Goal: Find specific page/section: Find specific page/section

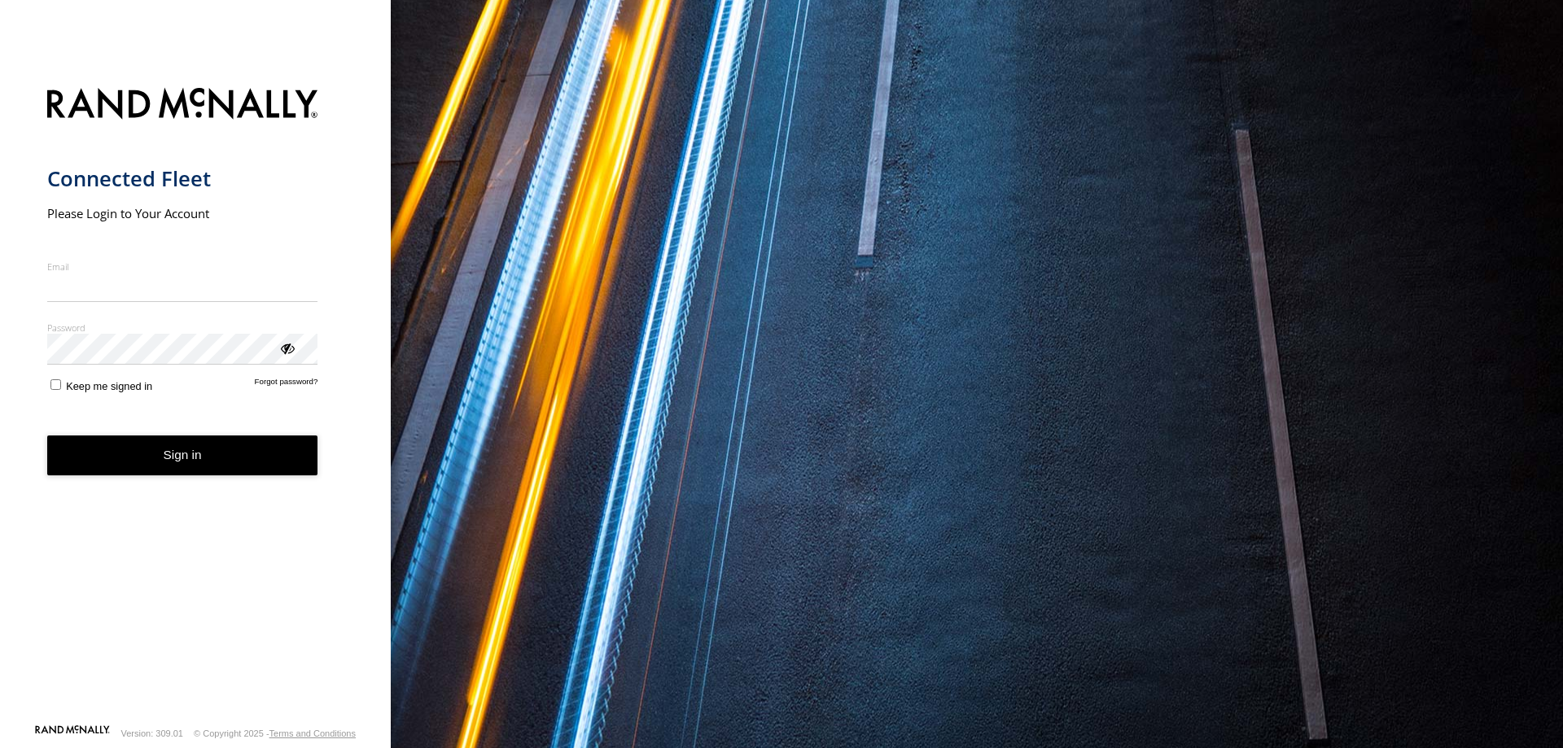
type input "**********"
click at [221, 460] on button "Sign in" at bounding box center [182, 456] width 271 height 40
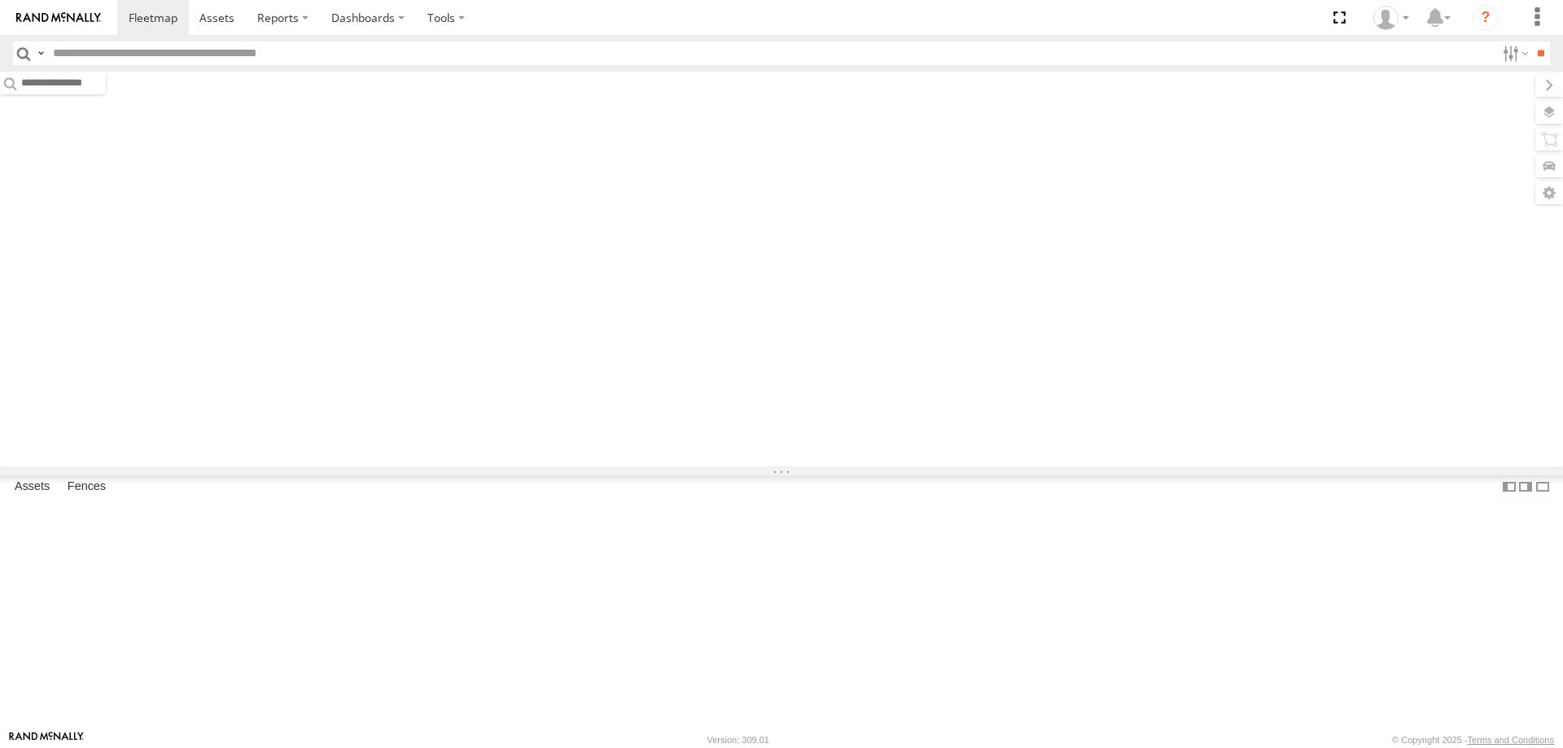
click at [82, 54] on input "text" at bounding box center [770, 54] width 1449 height 24
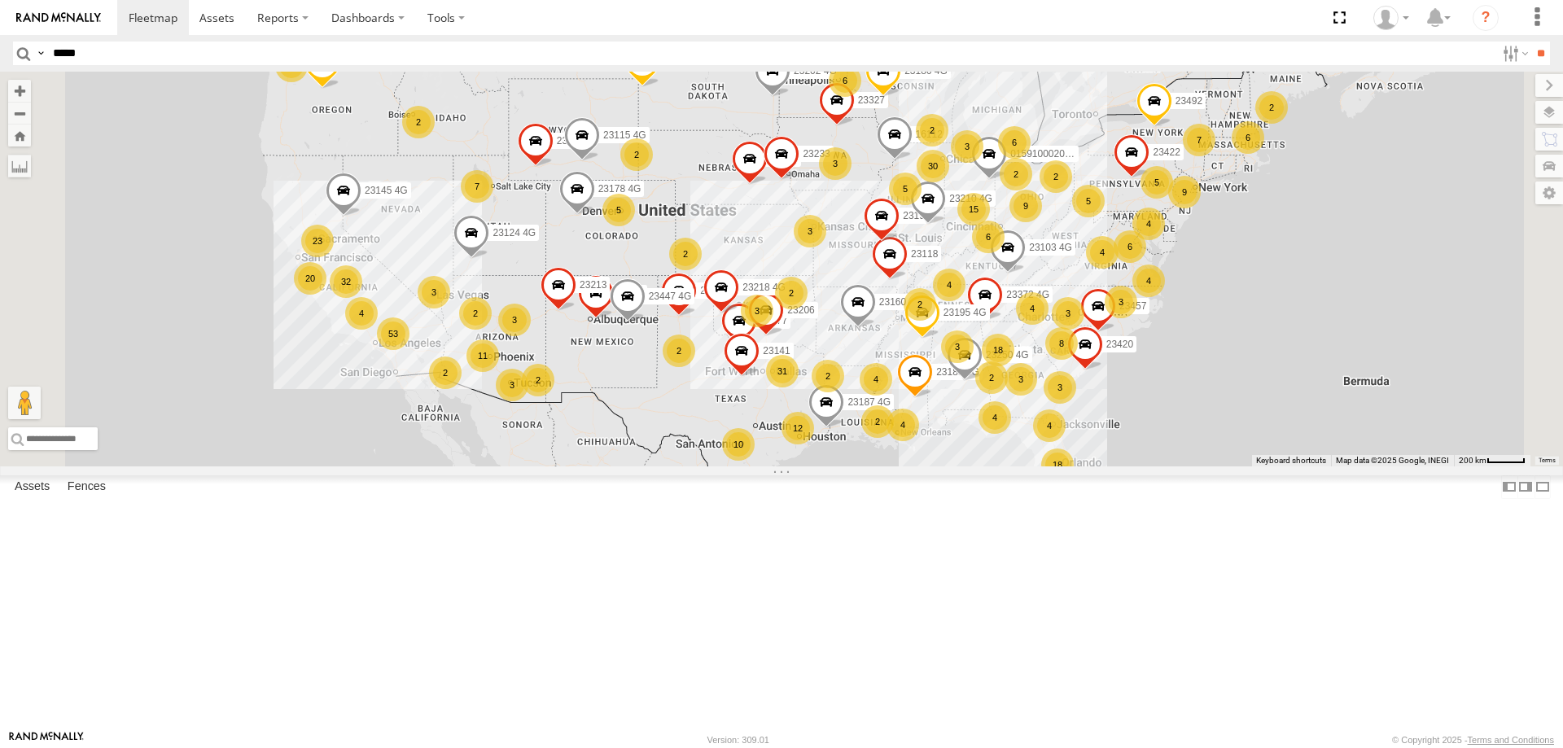
type input "*****"
click at [1532, 42] on input "**" at bounding box center [1541, 54] width 19 height 24
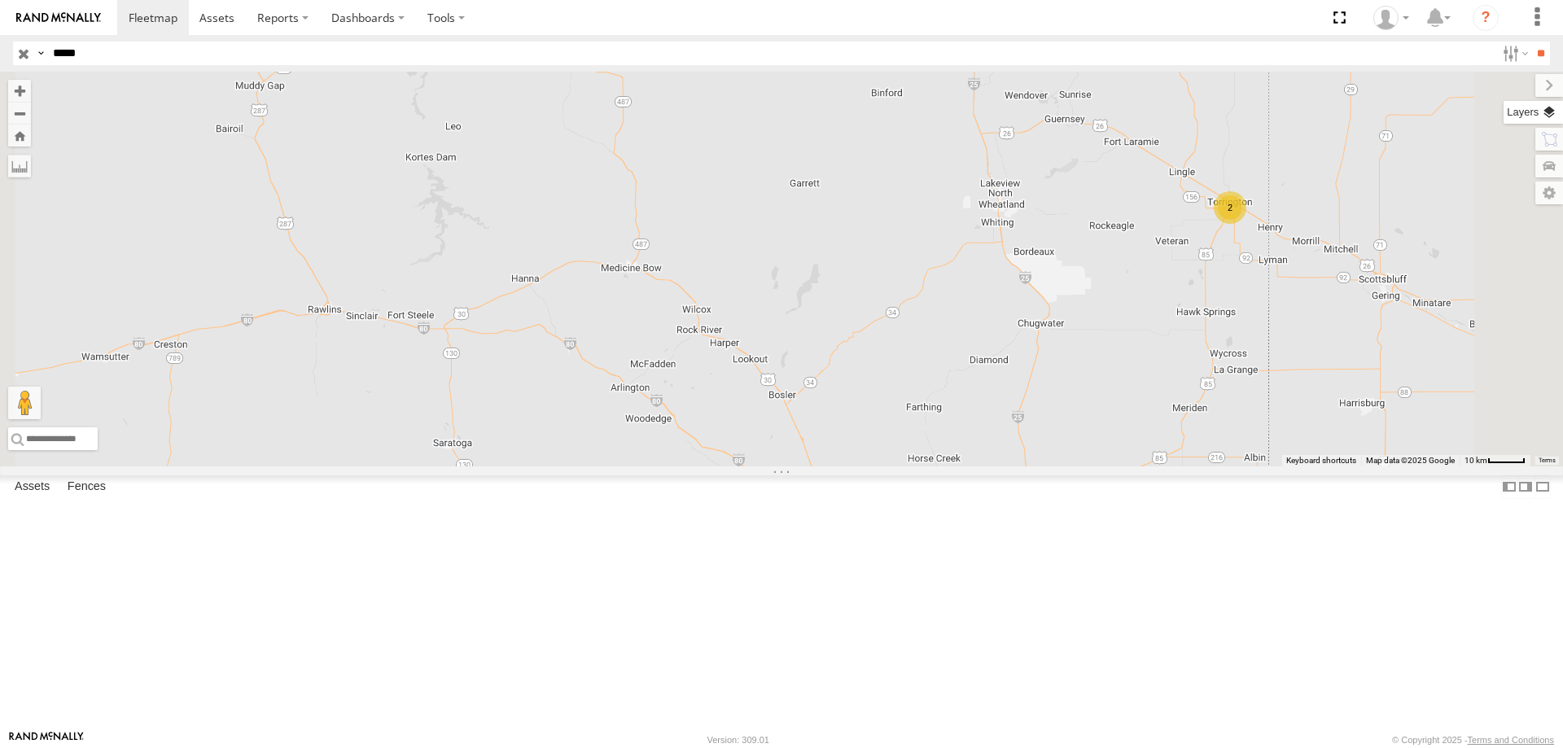
click at [1554, 115] on label at bounding box center [1533, 112] width 59 height 23
click at [0, 0] on span "Overlays" at bounding box center [0, 0] width 0 height 0
click at [0, 0] on span "Basemaps" at bounding box center [0, 0] width 0 height 0
click at [0, 0] on span "Satellite + Roadmap" at bounding box center [0, 0] width 0 height 0
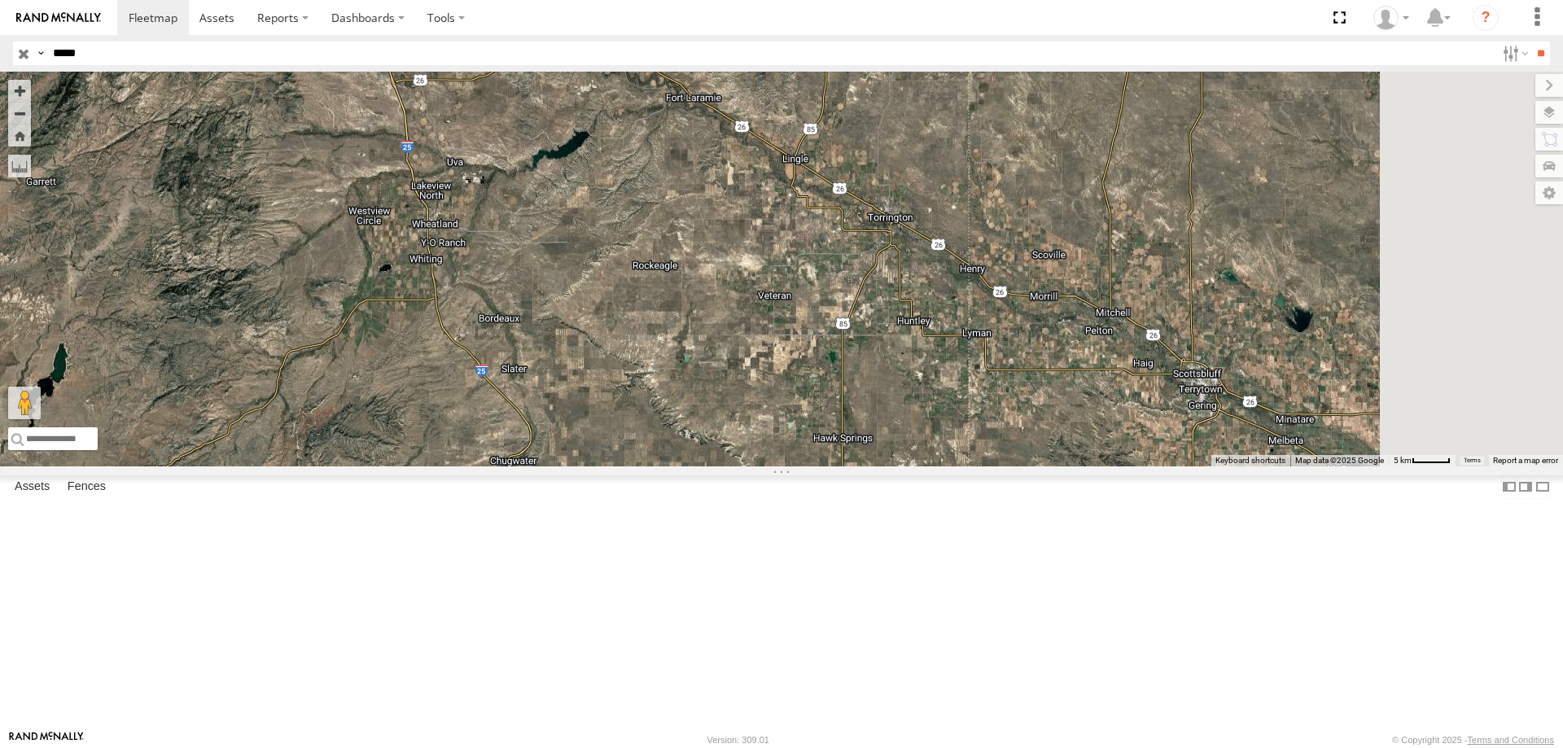
drag, startPoint x: 765, startPoint y: 302, endPoint x: 360, endPoint y: 319, distance: 405.0
click at [360, 319] on main "← Move left → Move right ↑ Move up ↓ Move down + Zoom in - Zoom out Home Jump l…" at bounding box center [781, 401] width 1563 height 659
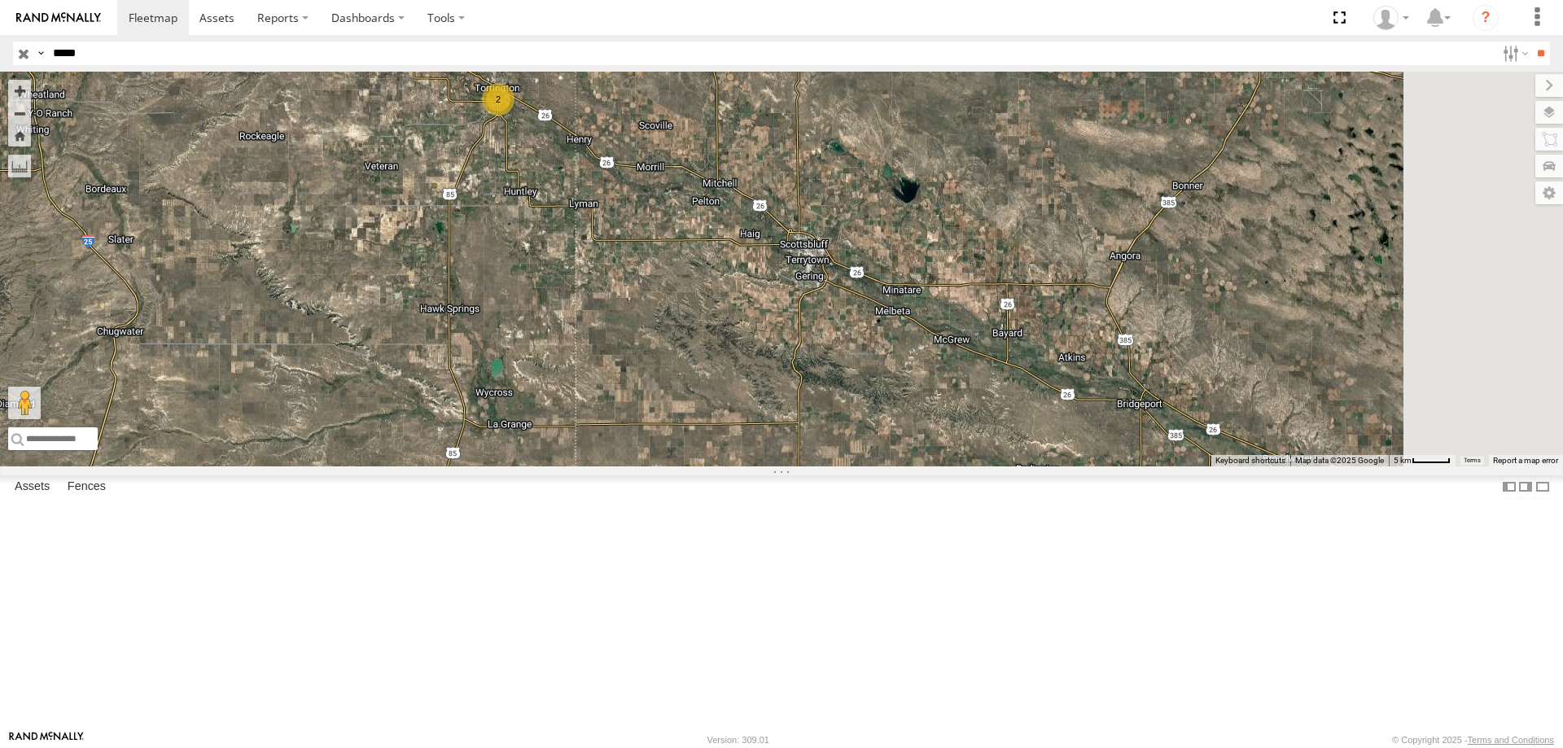
drag, startPoint x: 813, startPoint y: 267, endPoint x: 475, endPoint y: 164, distance: 352.3
click at [475, 164] on div "2" at bounding box center [781, 269] width 1563 height 395
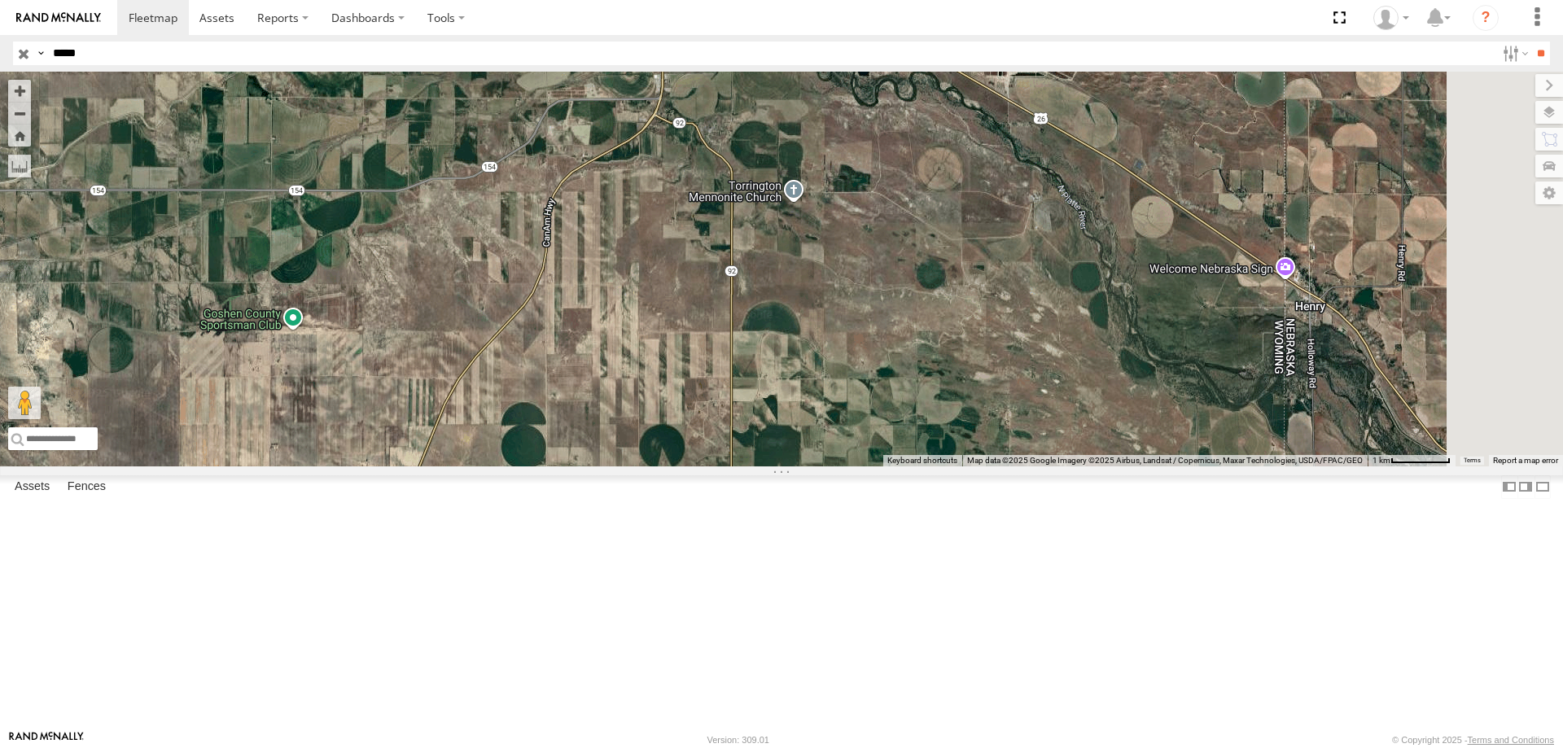
drag, startPoint x: 910, startPoint y: 204, endPoint x: 826, endPoint y: 274, distance: 109.4
click at [818, 288] on div "2" at bounding box center [781, 269] width 1563 height 395
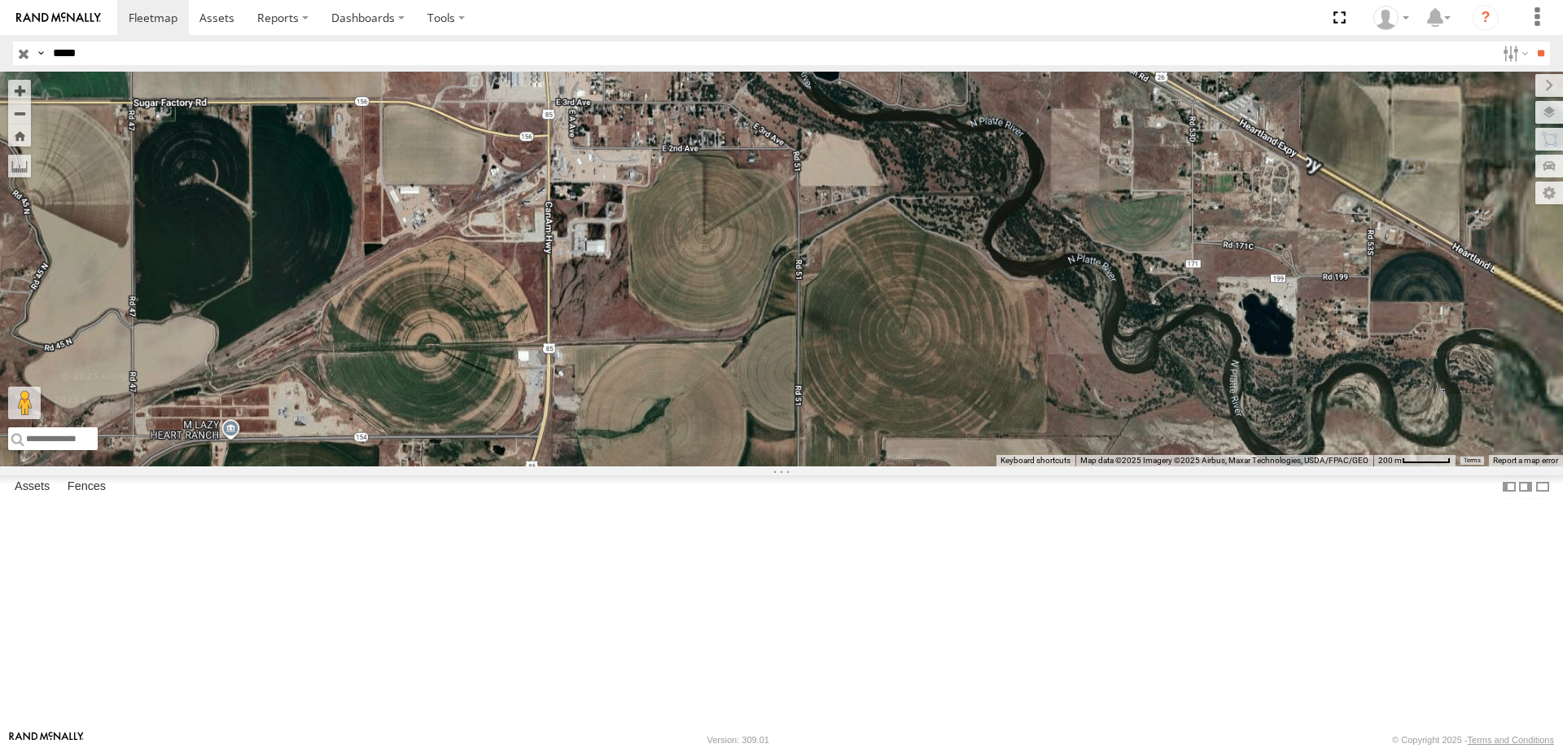
drag, startPoint x: 756, startPoint y: 379, endPoint x: 769, endPoint y: 358, distance: 24.9
click at [760, 391] on div at bounding box center [781, 269] width 1563 height 395
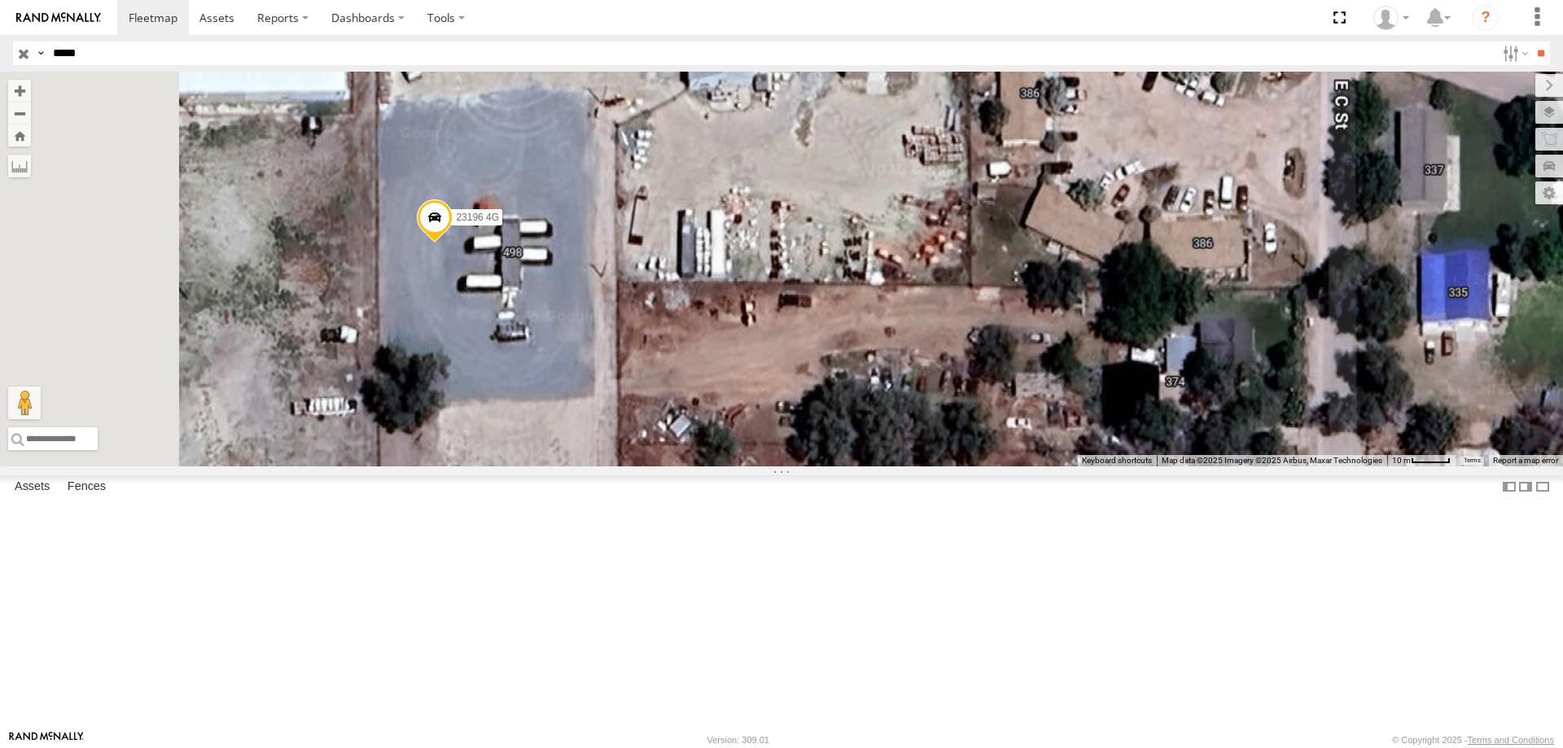
drag, startPoint x: 685, startPoint y: 161, endPoint x: 1136, endPoint y: 274, distance: 465.0
click at [1136, 274] on div "23196 23196 4G" at bounding box center [781, 269] width 1563 height 395
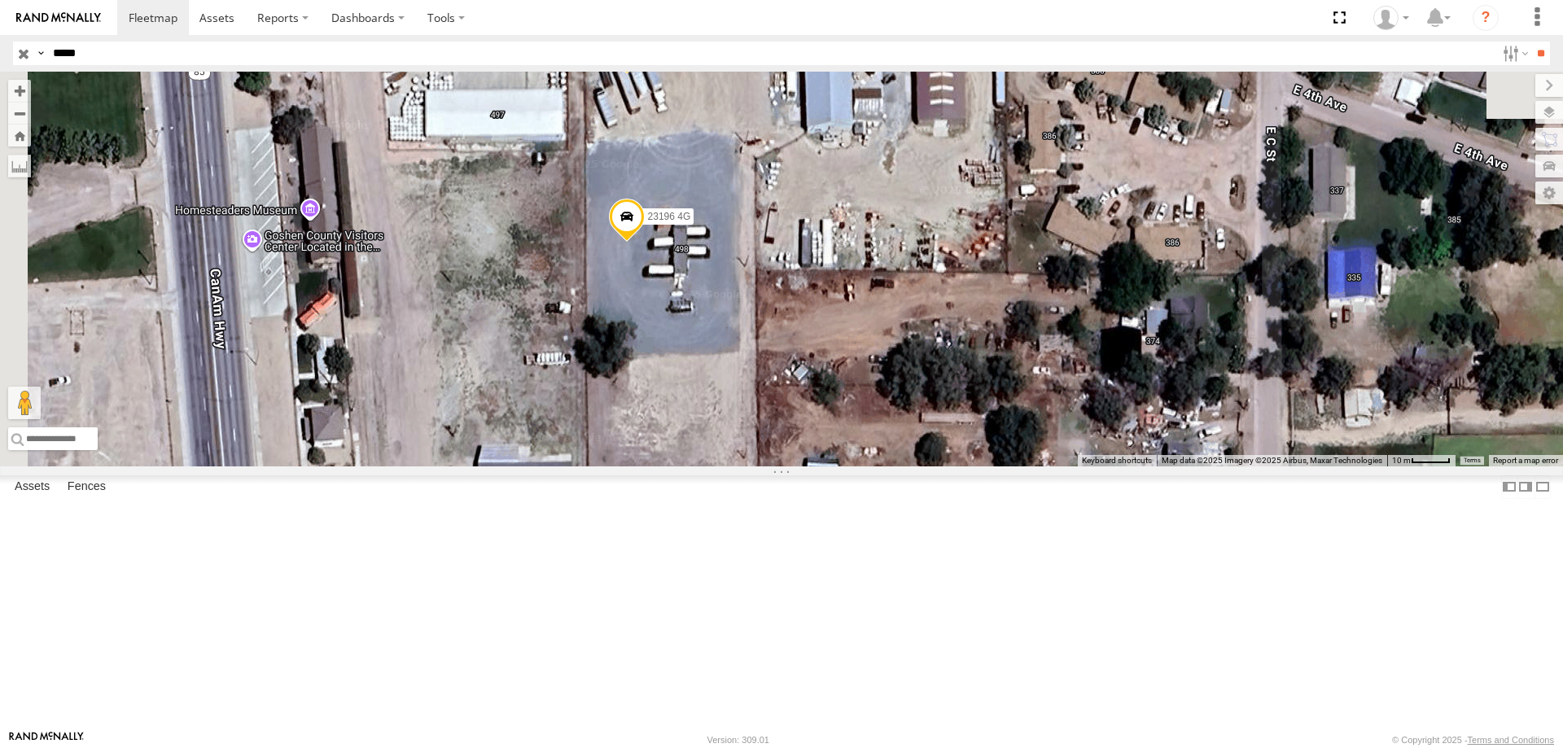
click at [645, 75] on span at bounding box center [627, 53] width 36 height 44
click at [645, 243] on span at bounding box center [627, 221] width 36 height 44
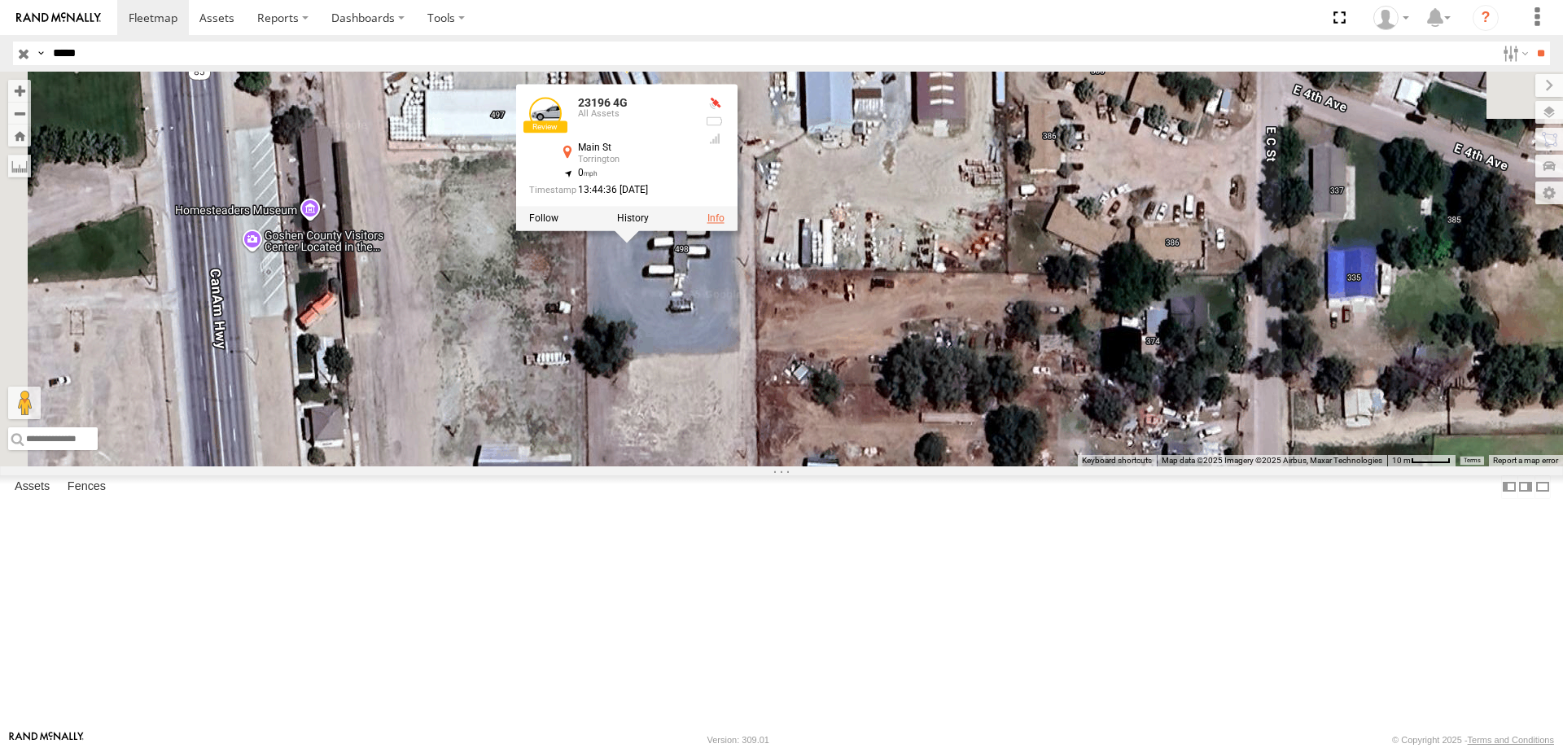
click at [725, 224] on link at bounding box center [716, 218] width 17 height 11
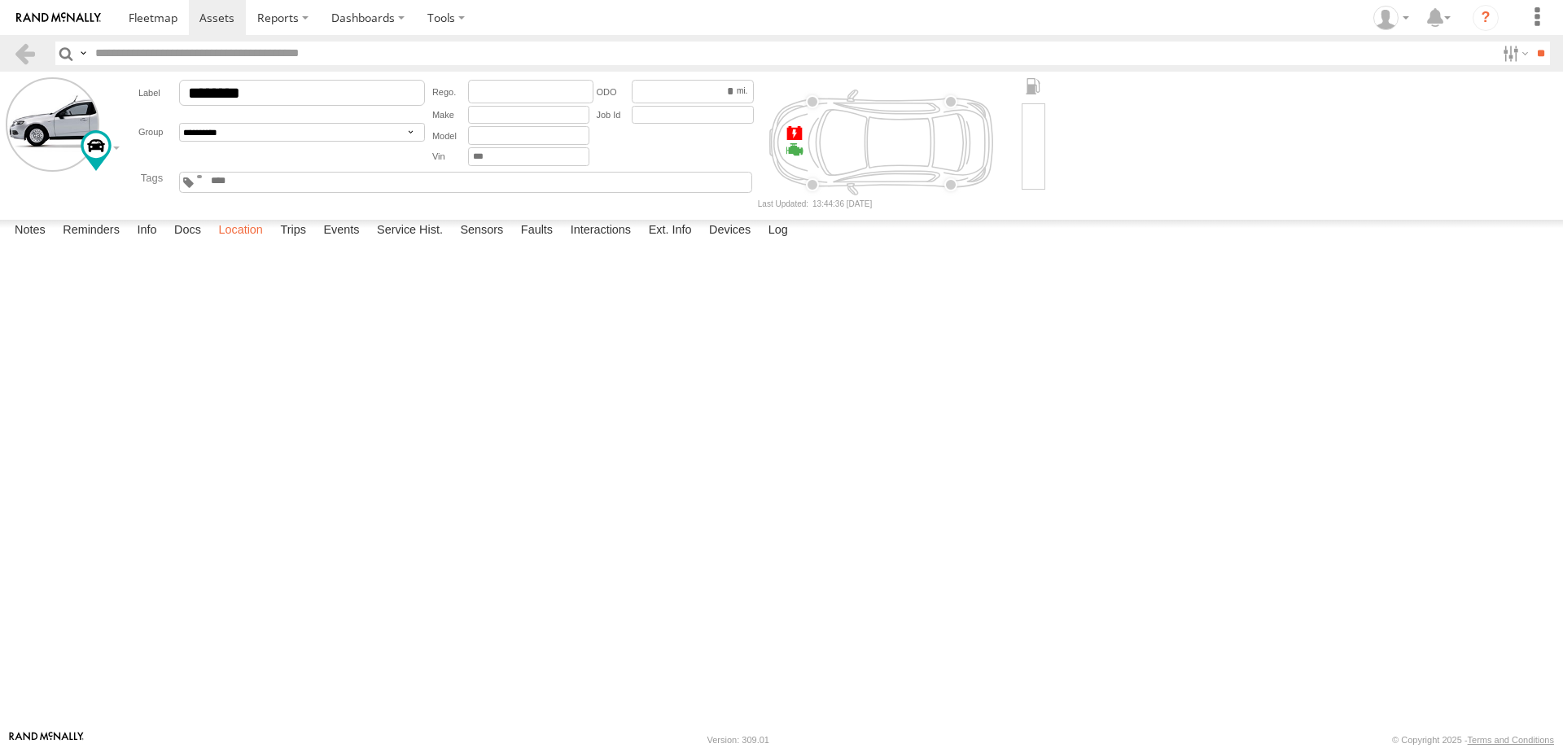
click at [259, 243] on label "Location" at bounding box center [240, 231] width 61 height 23
click at [0, 0] on span at bounding box center [0, 0] width 0 height 0
click at [0, 0] on link at bounding box center [0, 0] width 0 height 0
click at [156, 243] on label "Info" at bounding box center [147, 231] width 36 height 23
click at [198, 243] on label "Docs" at bounding box center [187, 231] width 43 height 23
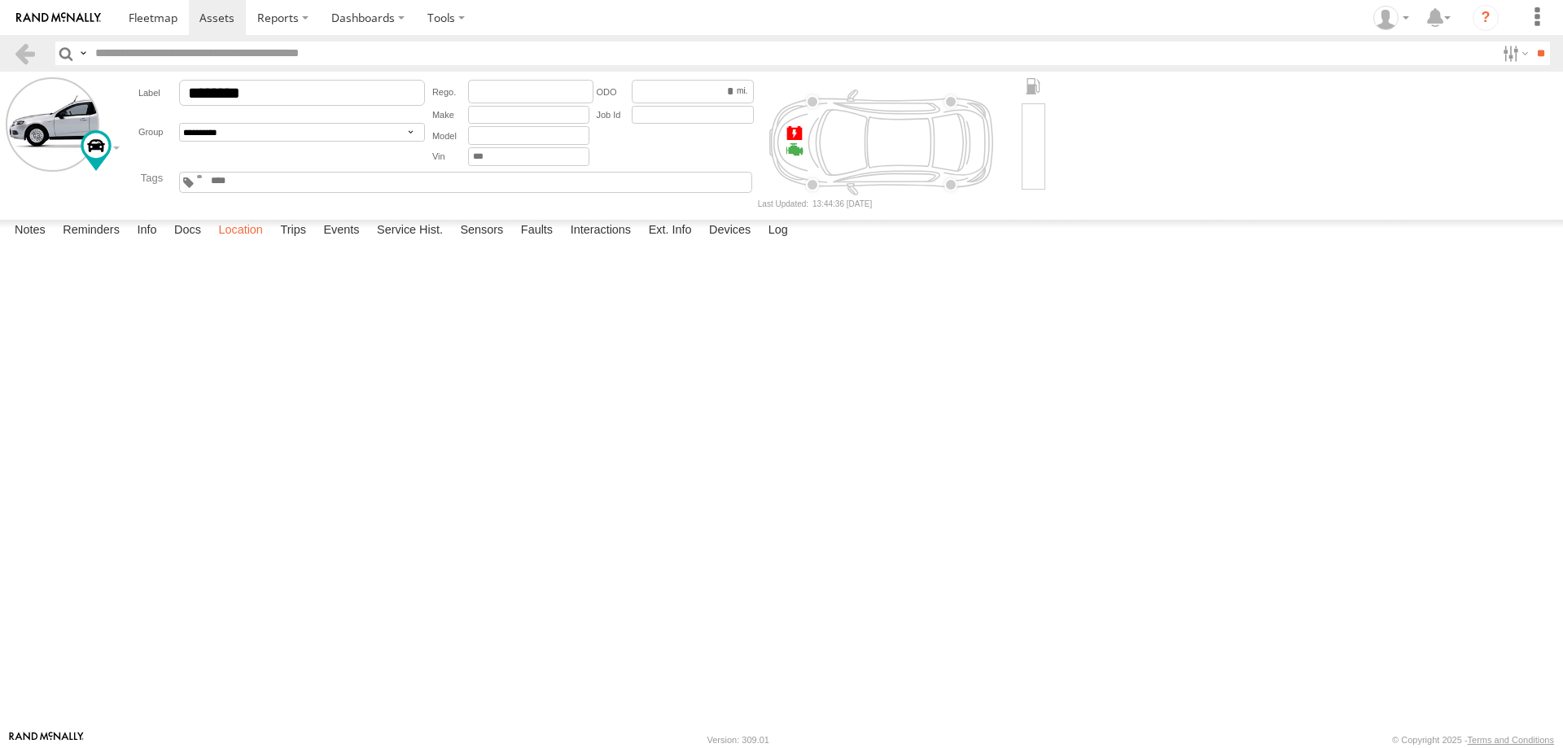
click at [250, 243] on label "Location" at bounding box center [240, 231] width 61 height 23
click at [301, 243] on label "Trips" at bounding box center [293, 231] width 42 height 23
click at [347, 243] on label "Events" at bounding box center [341, 231] width 52 height 23
click at [411, 243] on label "Service Hist." at bounding box center [410, 231] width 82 height 23
click at [496, 243] on label "Sensors" at bounding box center [481, 231] width 59 height 23
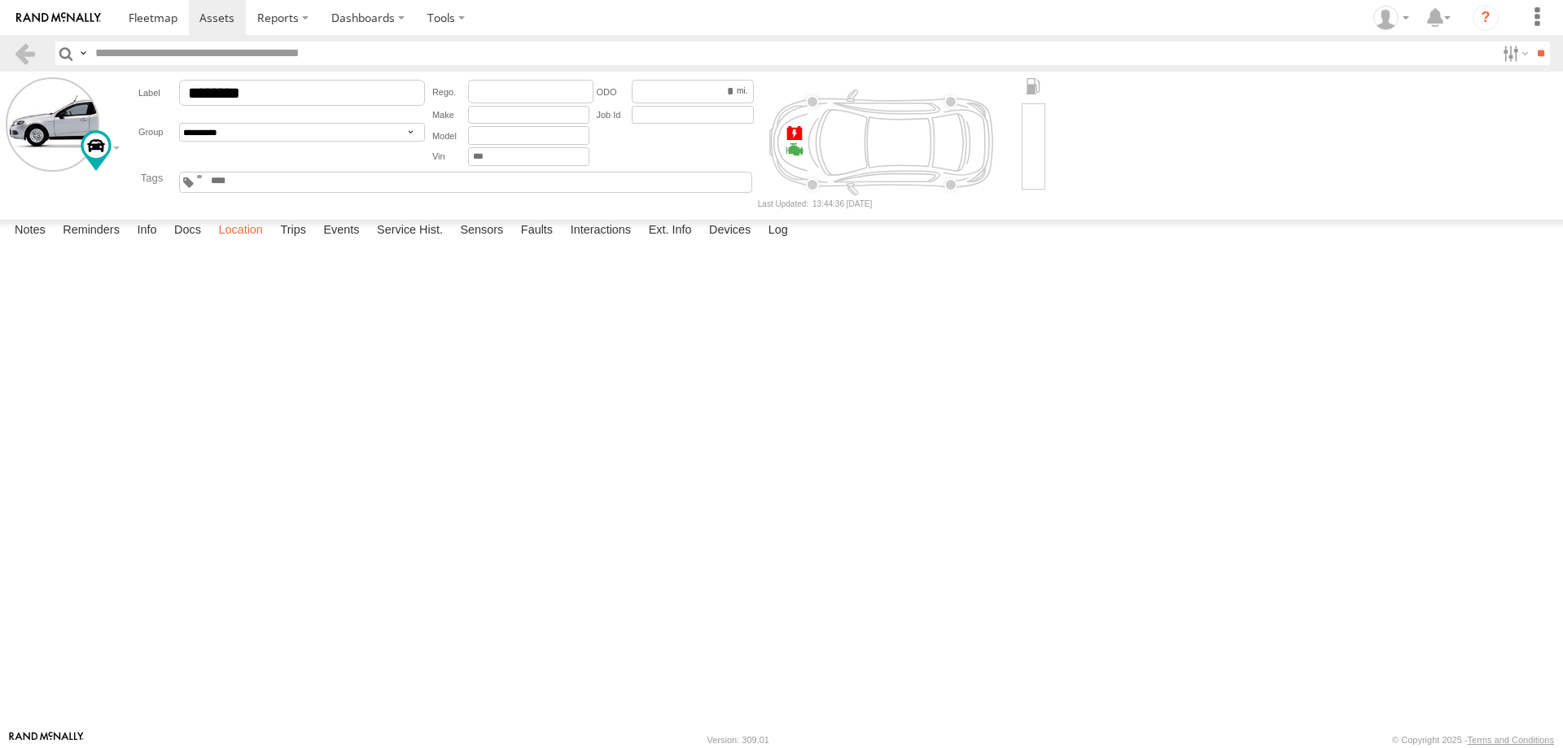
click at [245, 243] on label "Location" at bounding box center [240, 231] width 61 height 23
drag, startPoint x: 1034, startPoint y: 423, endPoint x: 294, endPoint y: 335, distance: 745.3
click at [0, 0] on div "23196 4G" at bounding box center [0, 0] width 0 height 0
drag, startPoint x: 1137, startPoint y: 370, endPoint x: 892, endPoint y: 409, distance: 248.2
click at [0, 0] on div "23196 4G" at bounding box center [0, 0] width 0 height 0
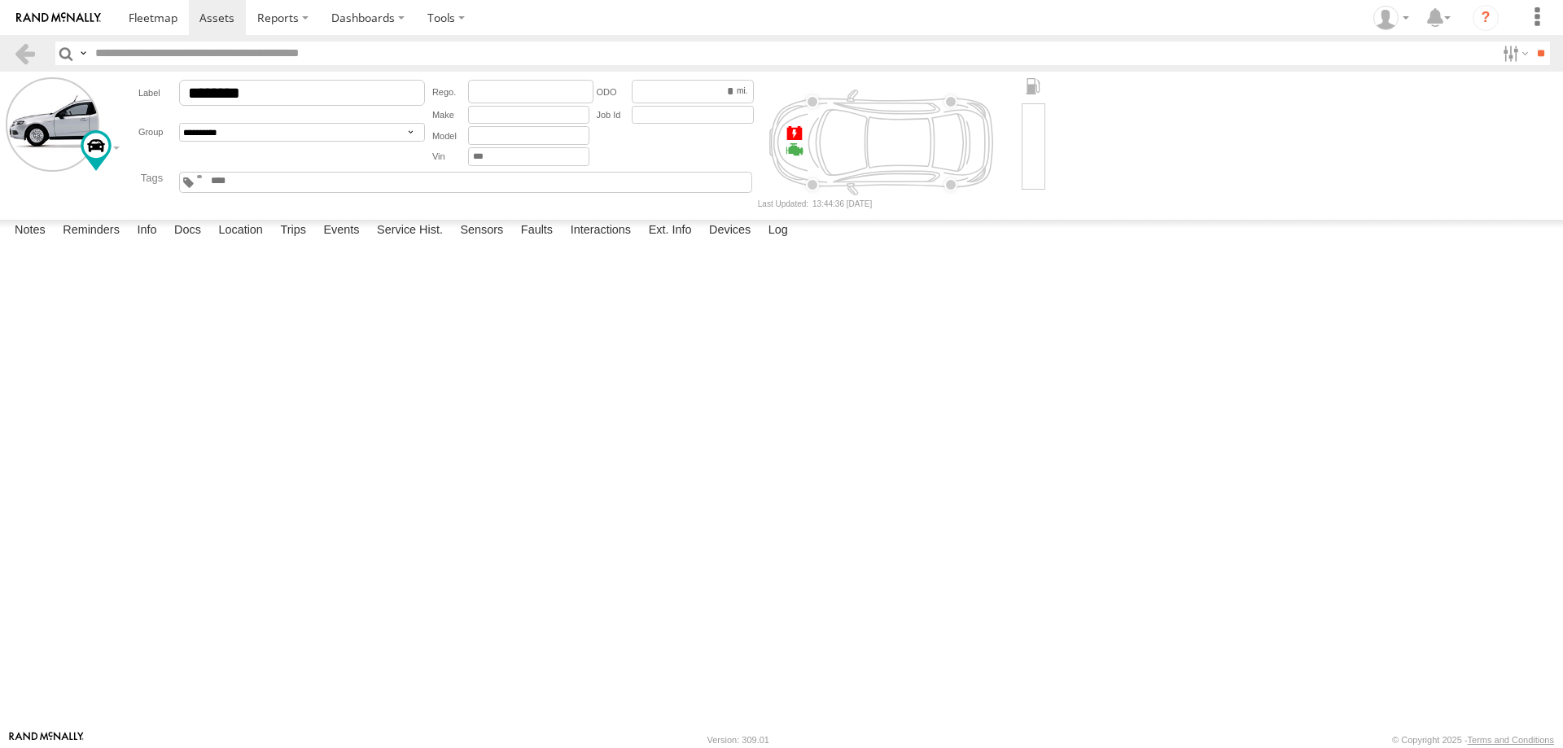
drag, startPoint x: 1142, startPoint y: 336, endPoint x: 752, endPoint y: 467, distance: 411.4
click at [0, 0] on div "23196 4G" at bounding box center [0, 0] width 0 height 0
drag, startPoint x: 665, startPoint y: 392, endPoint x: 515, endPoint y: 371, distance: 151.3
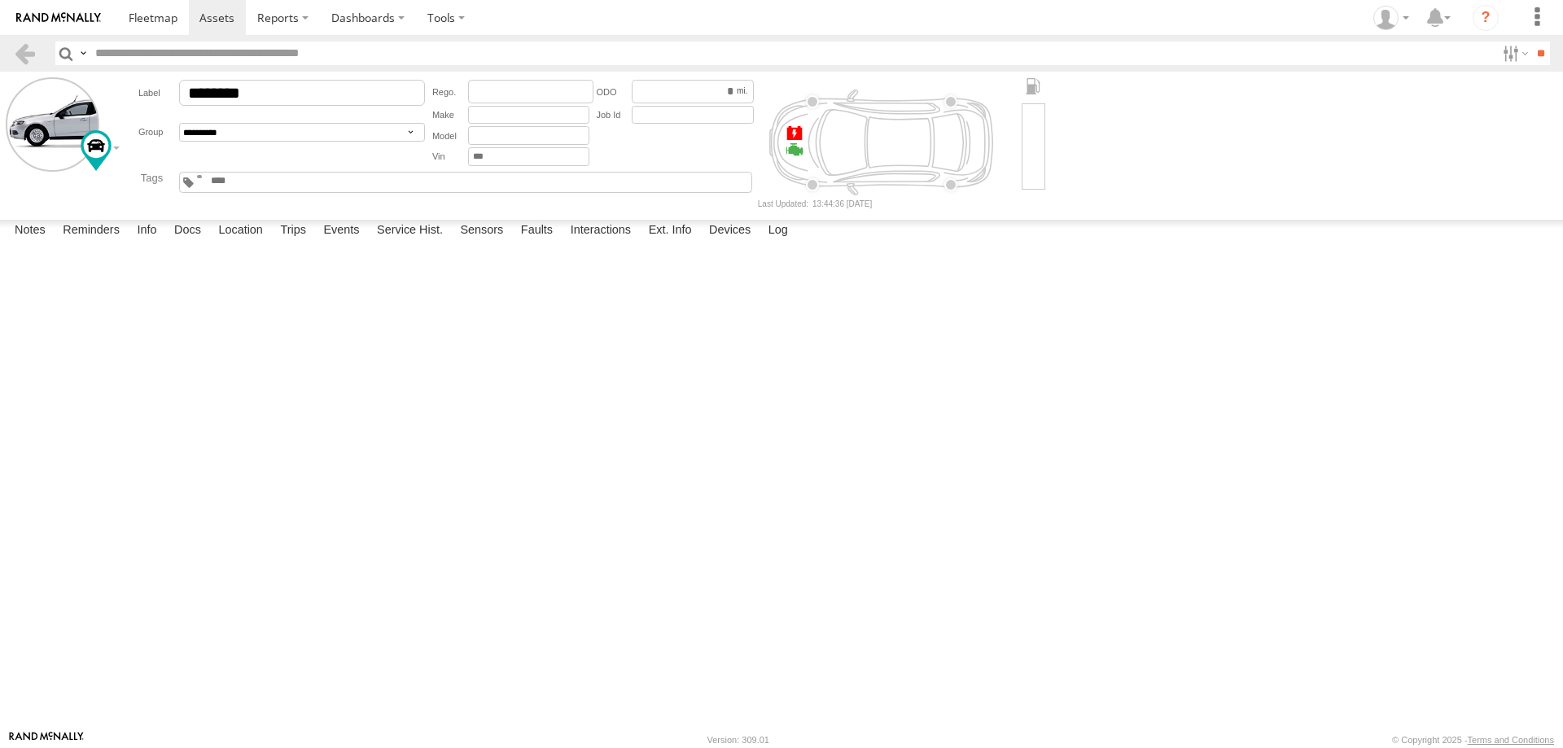
click at [0, 0] on div "Homesteaders Museum Homesteaders Museum 495 Main St Torrington, WY 82240 View o…" at bounding box center [0, 0] width 0 height 0
copy div "Homesteaders Museum Homesteaders Museum 495 Main St Torrington, WY 82240"
click at [0, 0] on div "23196 4G Homesteaders Museum Homesteaders Museum 495 Main St Torrington, WY 822…" at bounding box center [0, 0] width 0 height 0
